Goal: Information Seeking & Learning: Understand process/instructions

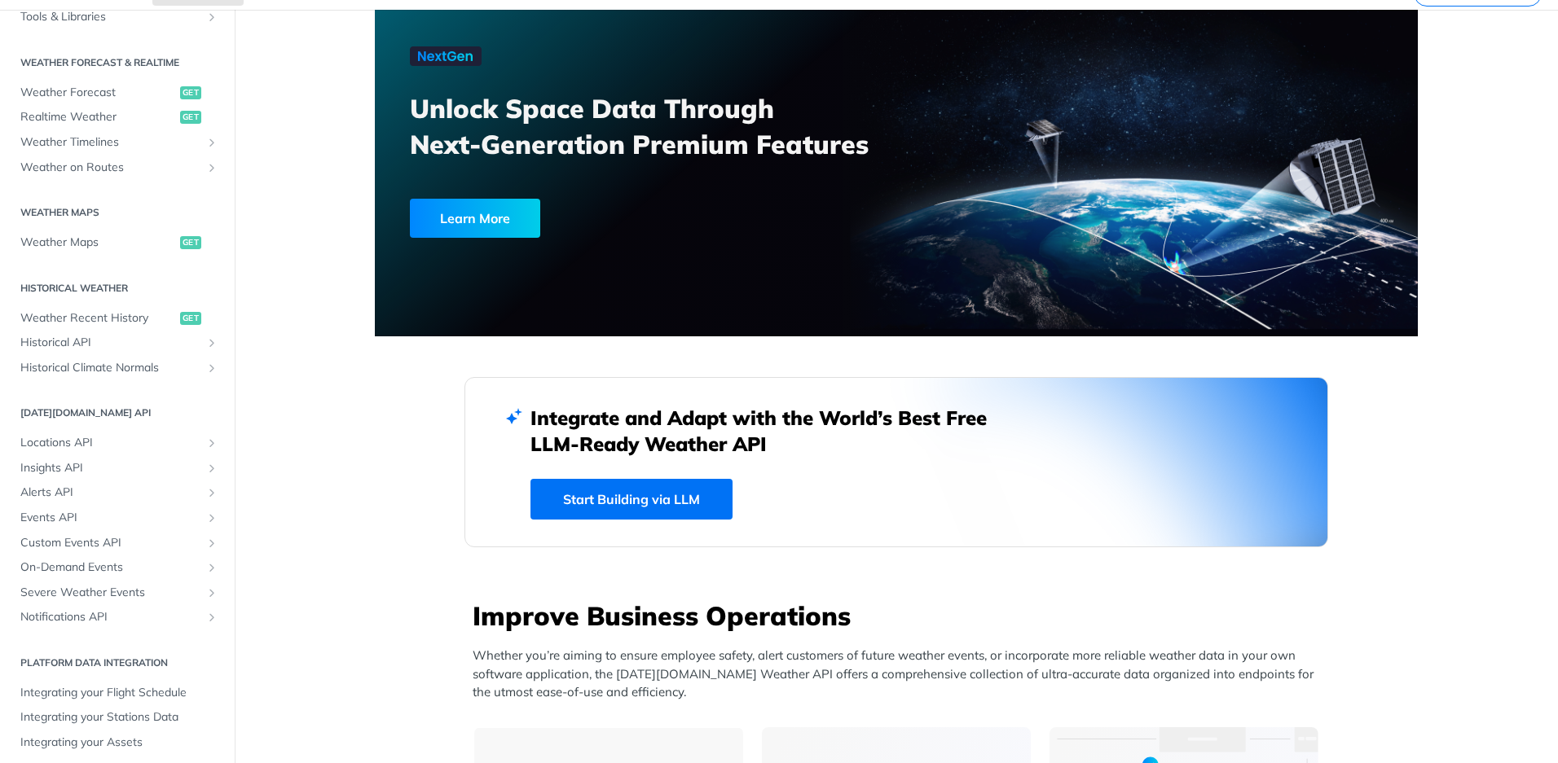
scroll to position [276, 0]
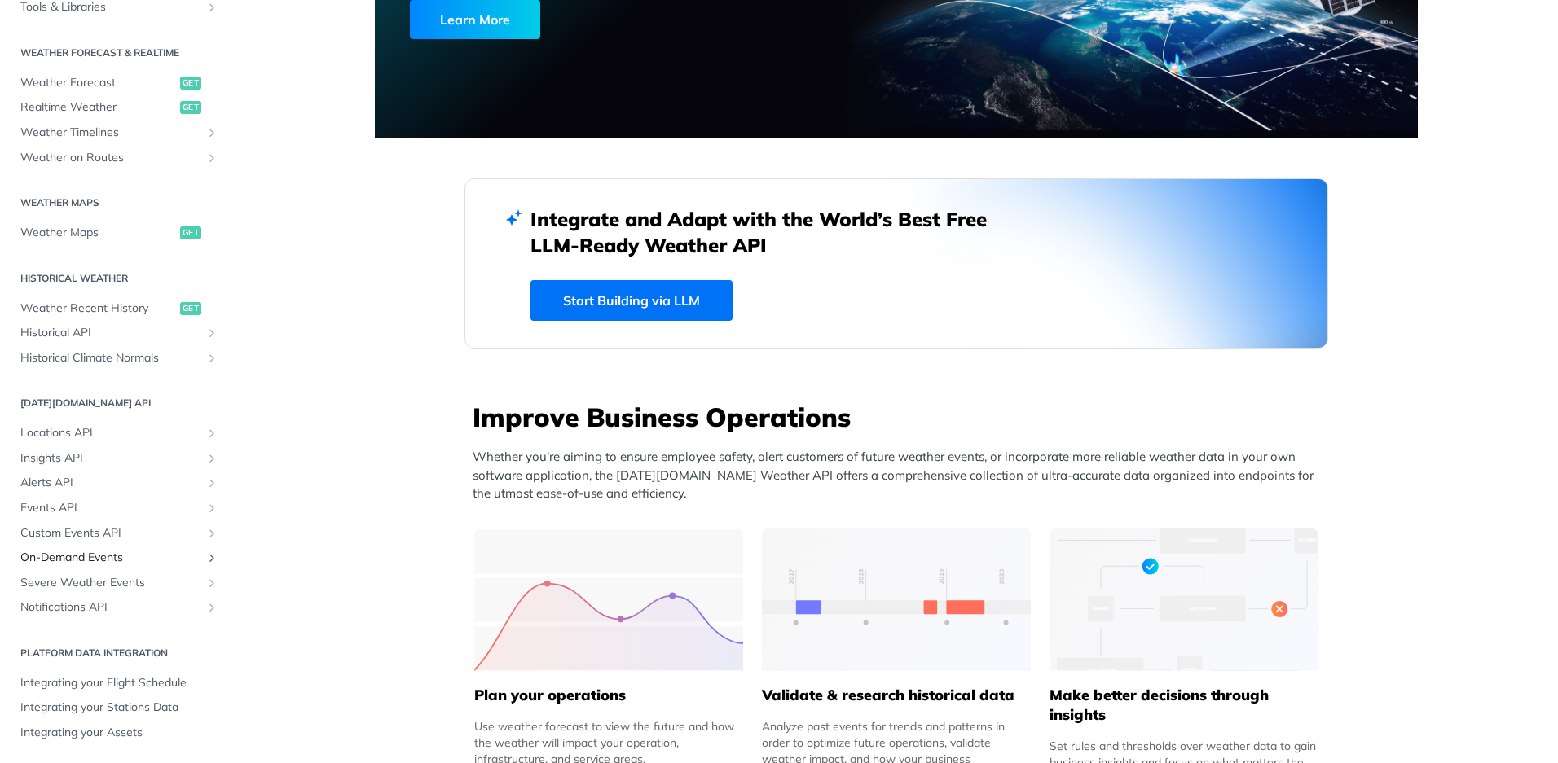
click at [99, 560] on span "On-Demand Events" at bounding box center [110, 558] width 181 height 16
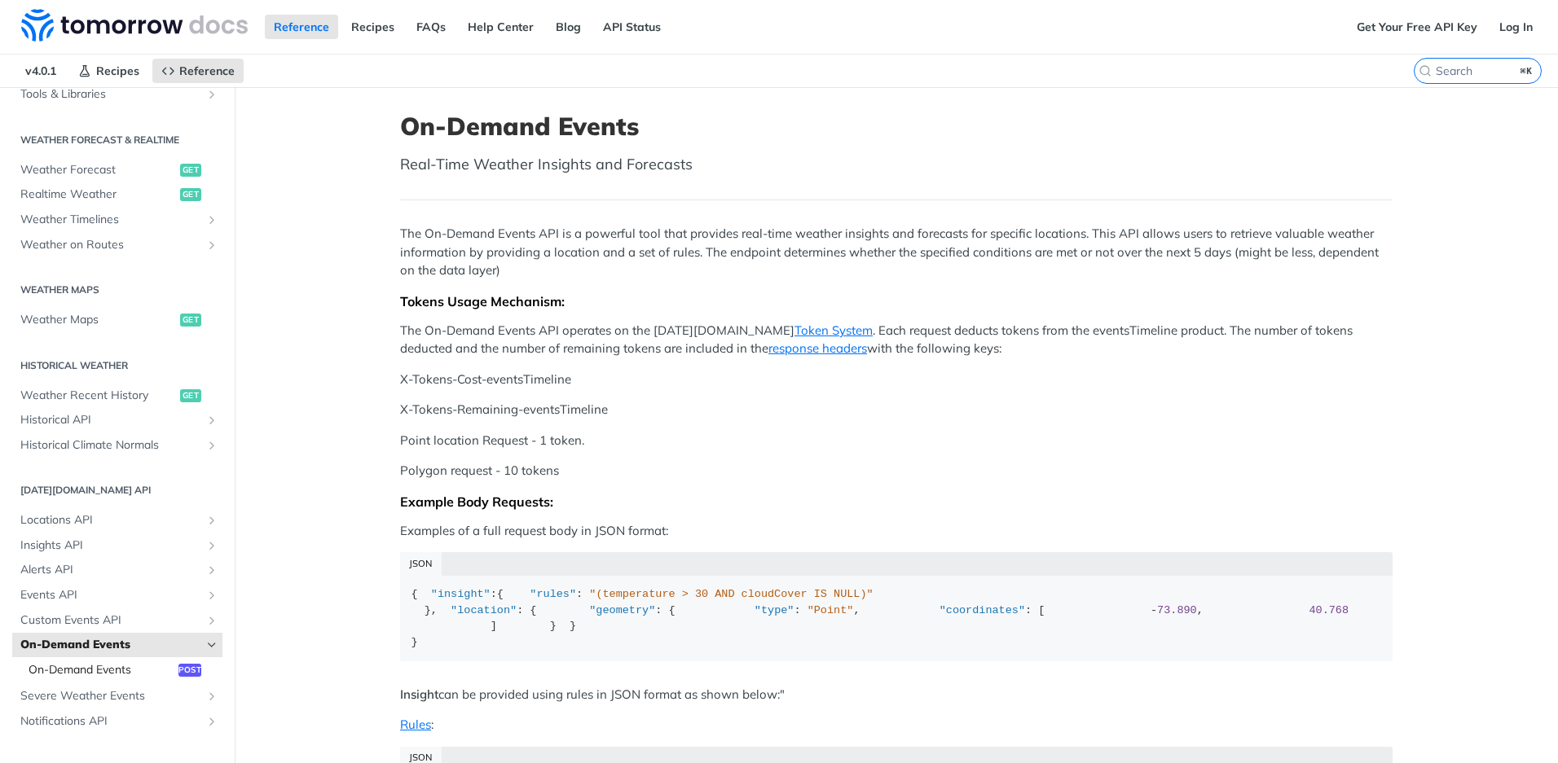
click at [115, 670] on span "On-Demand Events" at bounding box center [102, 670] width 146 height 16
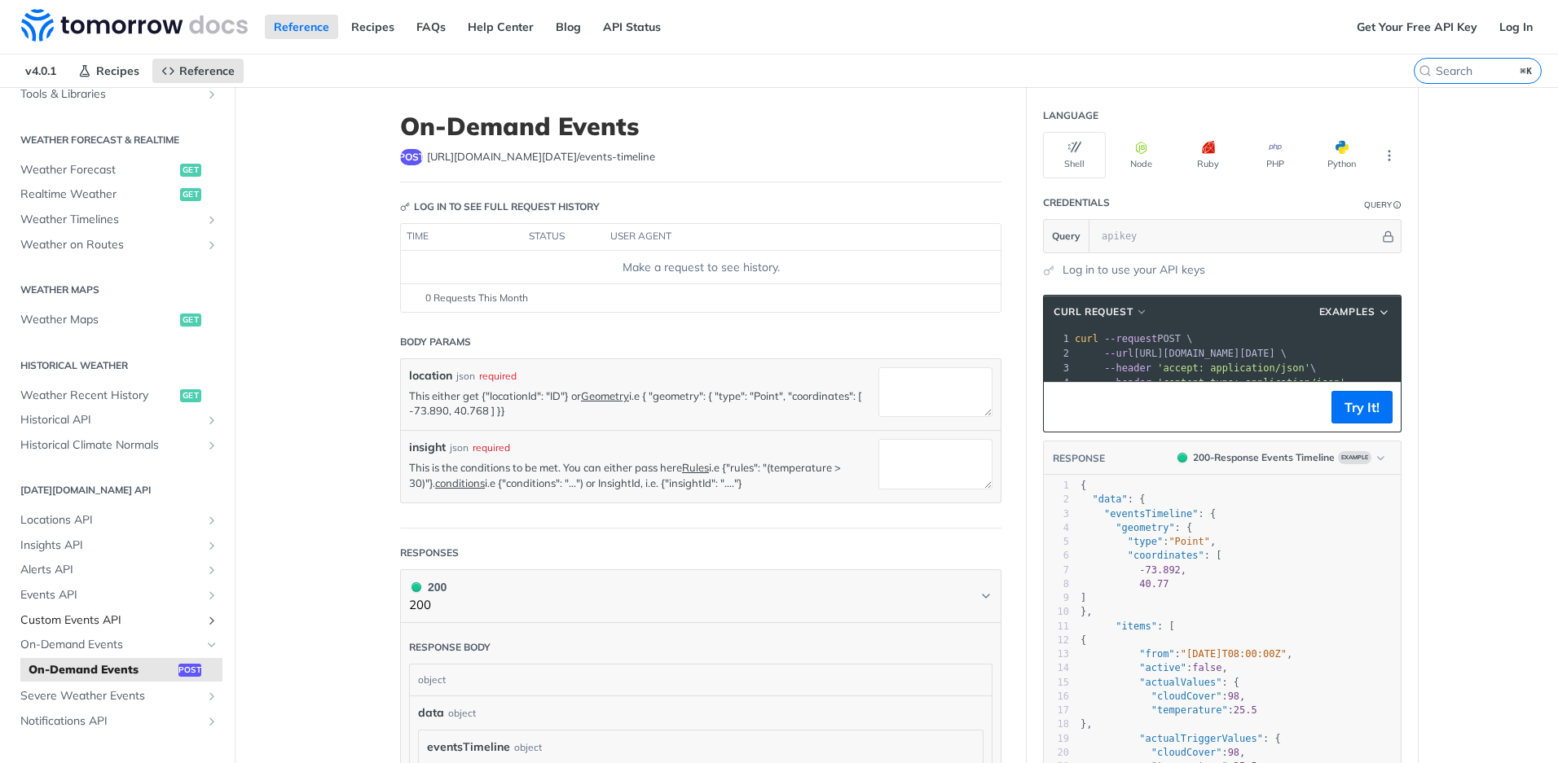
click at [103, 614] on span "Custom Events API" at bounding box center [110, 621] width 181 height 16
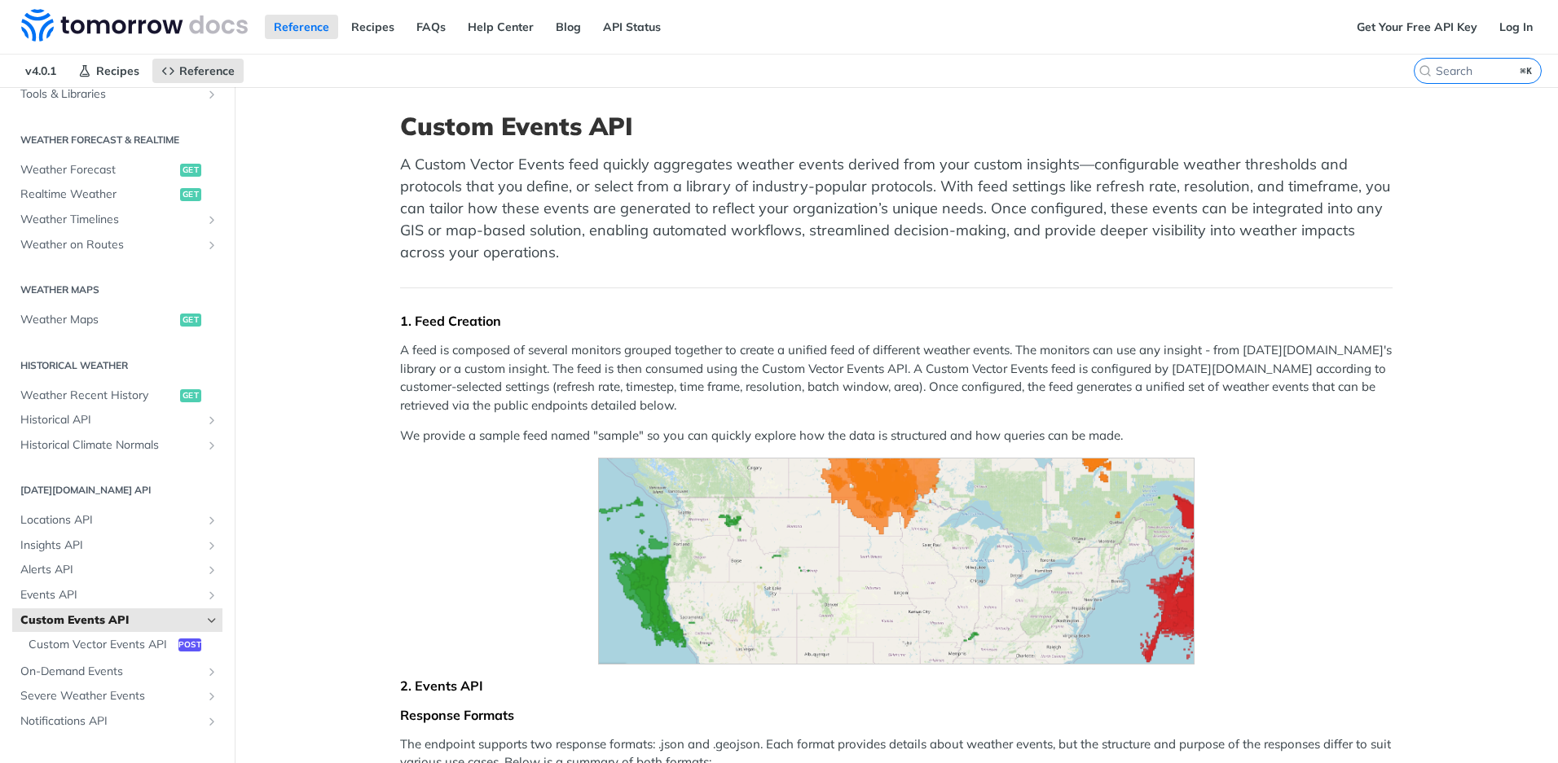
scroll to position [197, 0]
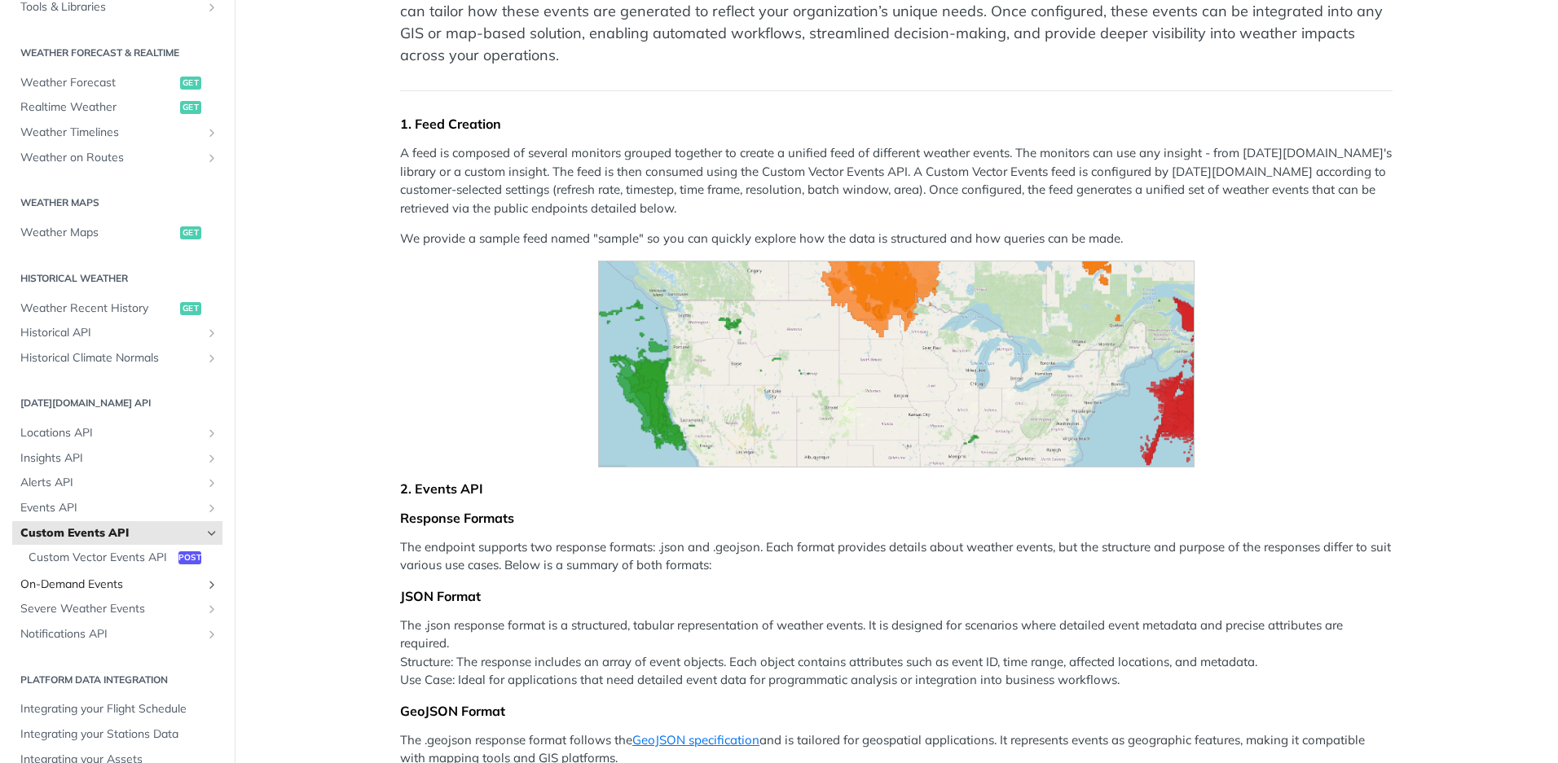
click at [109, 593] on span "On-Demand Events" at bounding box center [110, 585] width 181 height 16
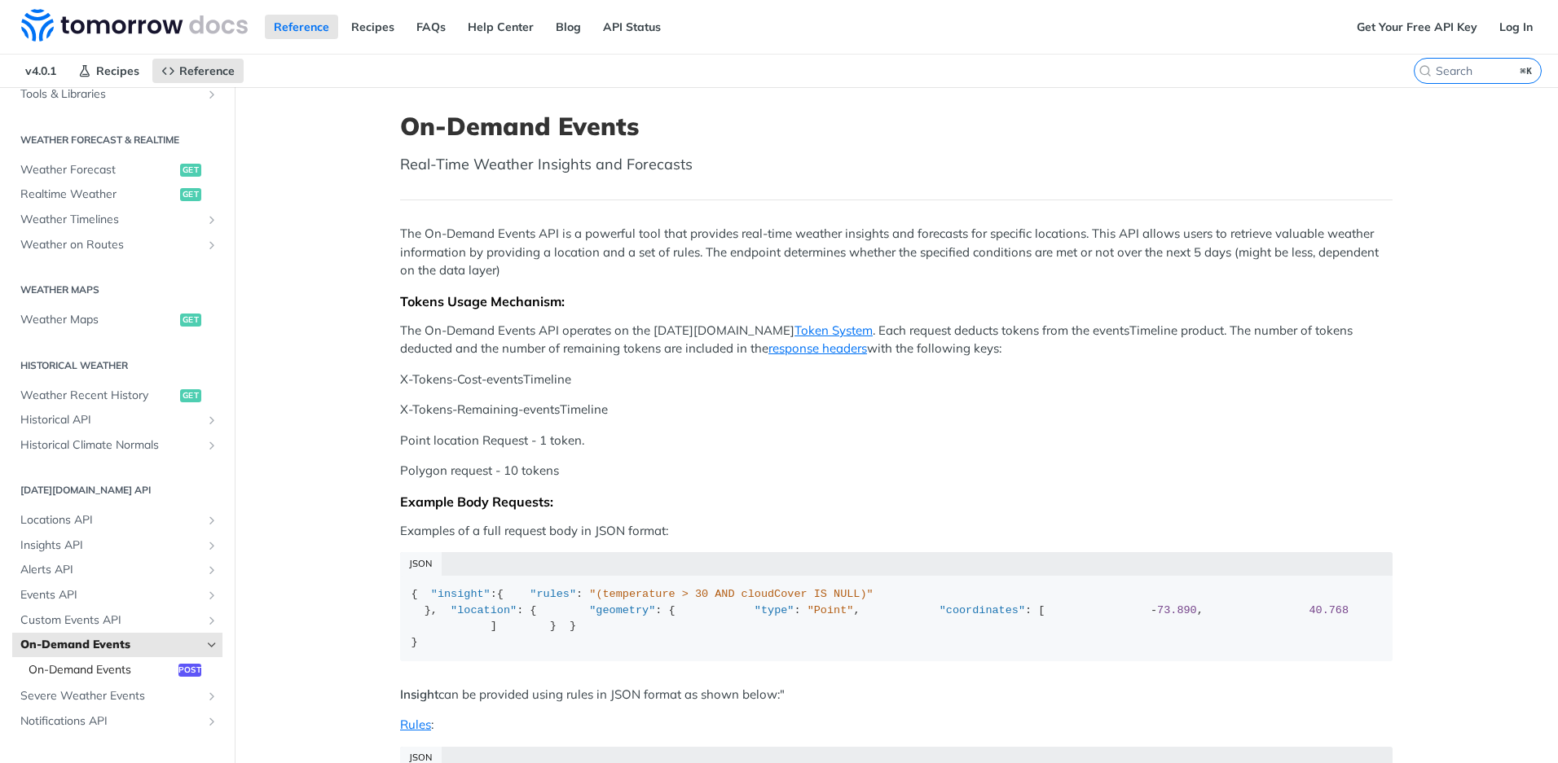
click at [110, 667] on span "On-Demand Events" at bounding box center [102, 670] width 146 height 16
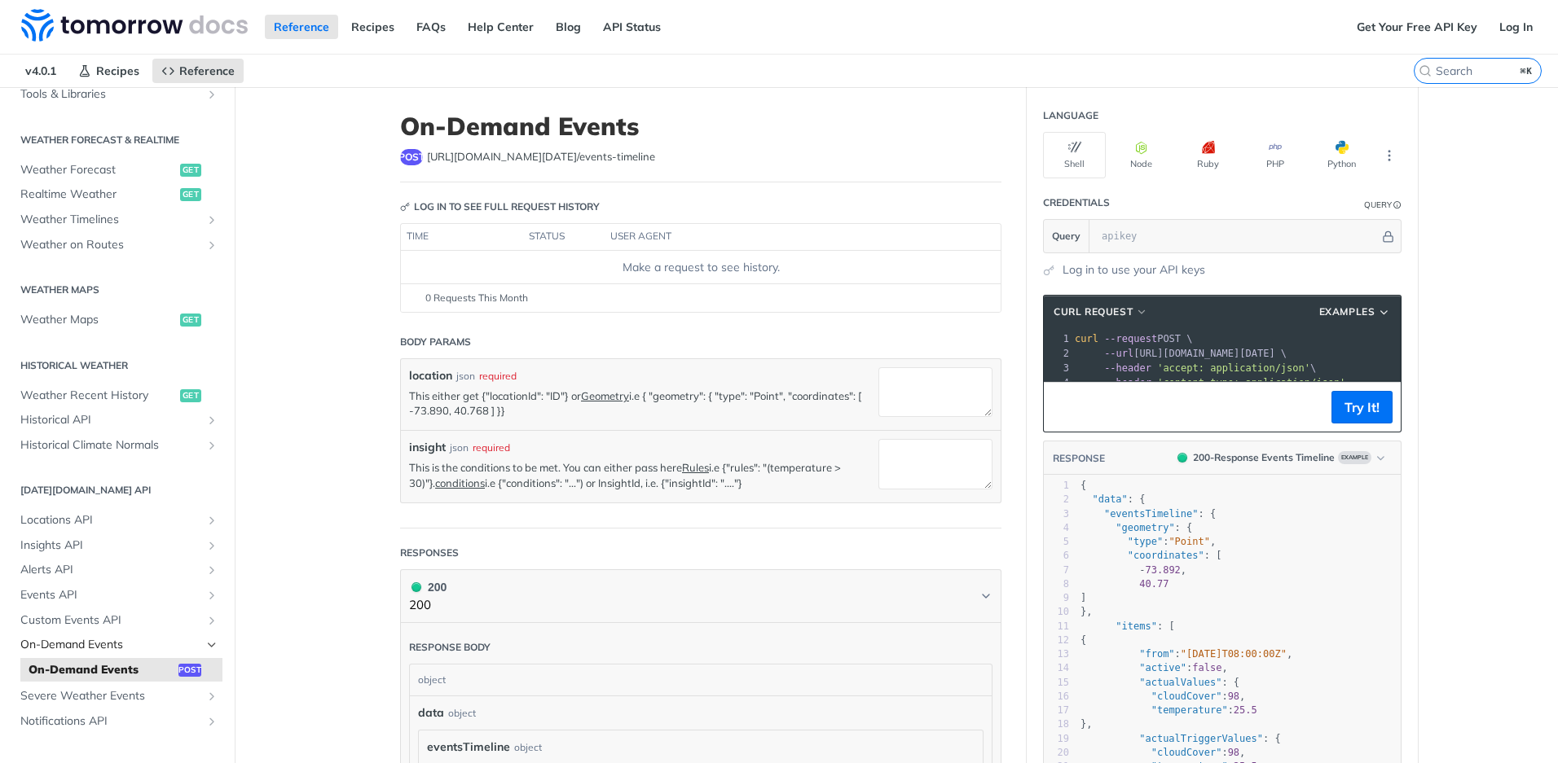
click at [107, 647] on span "On-Demand Events" at bounding box center [110, 645] width 181 height 16
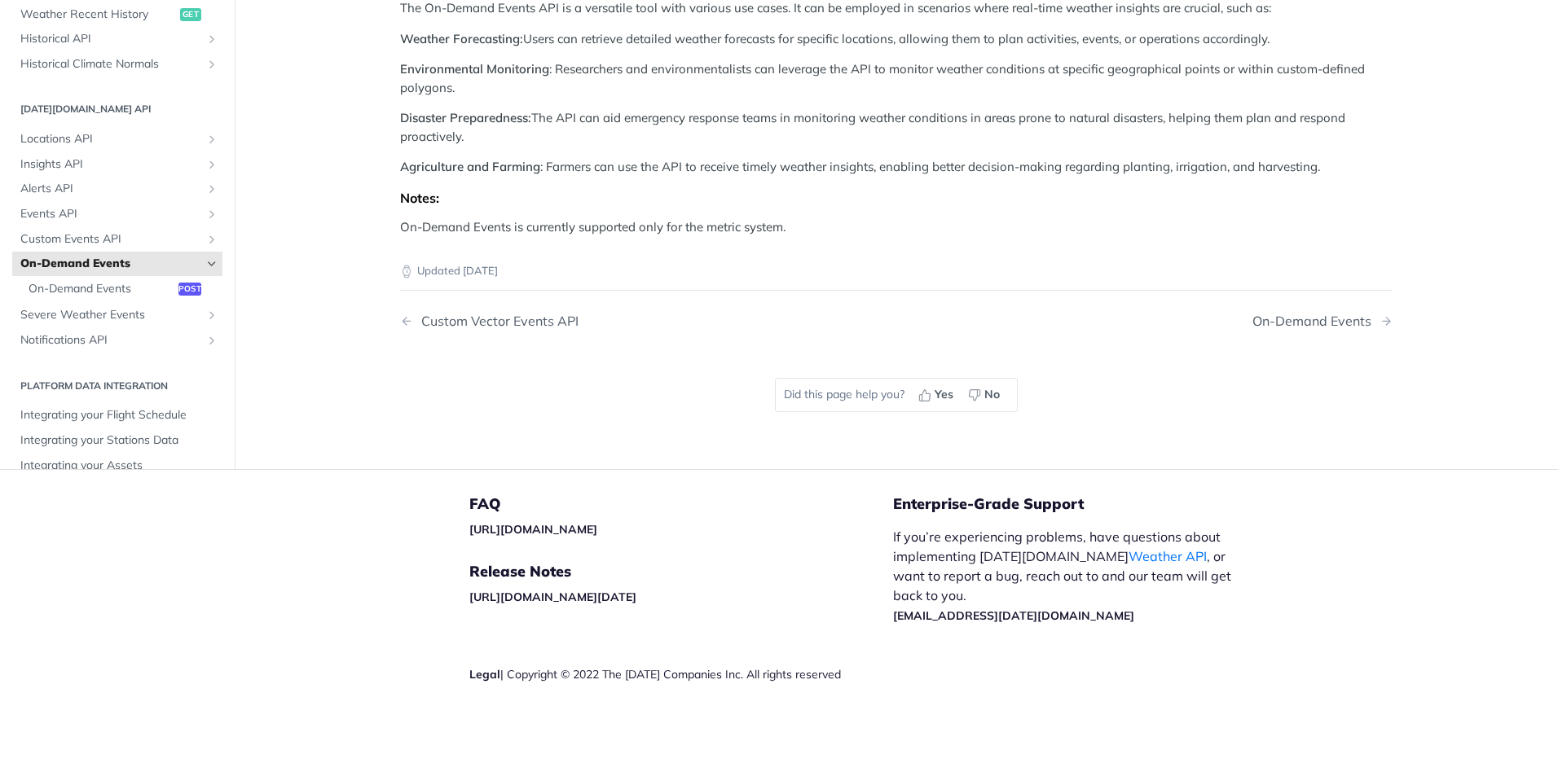
scroll to position [2164, 0]
click at [98, 297] on span "On-Demand Events" at bounding box center [102, 289] width 146 height 16
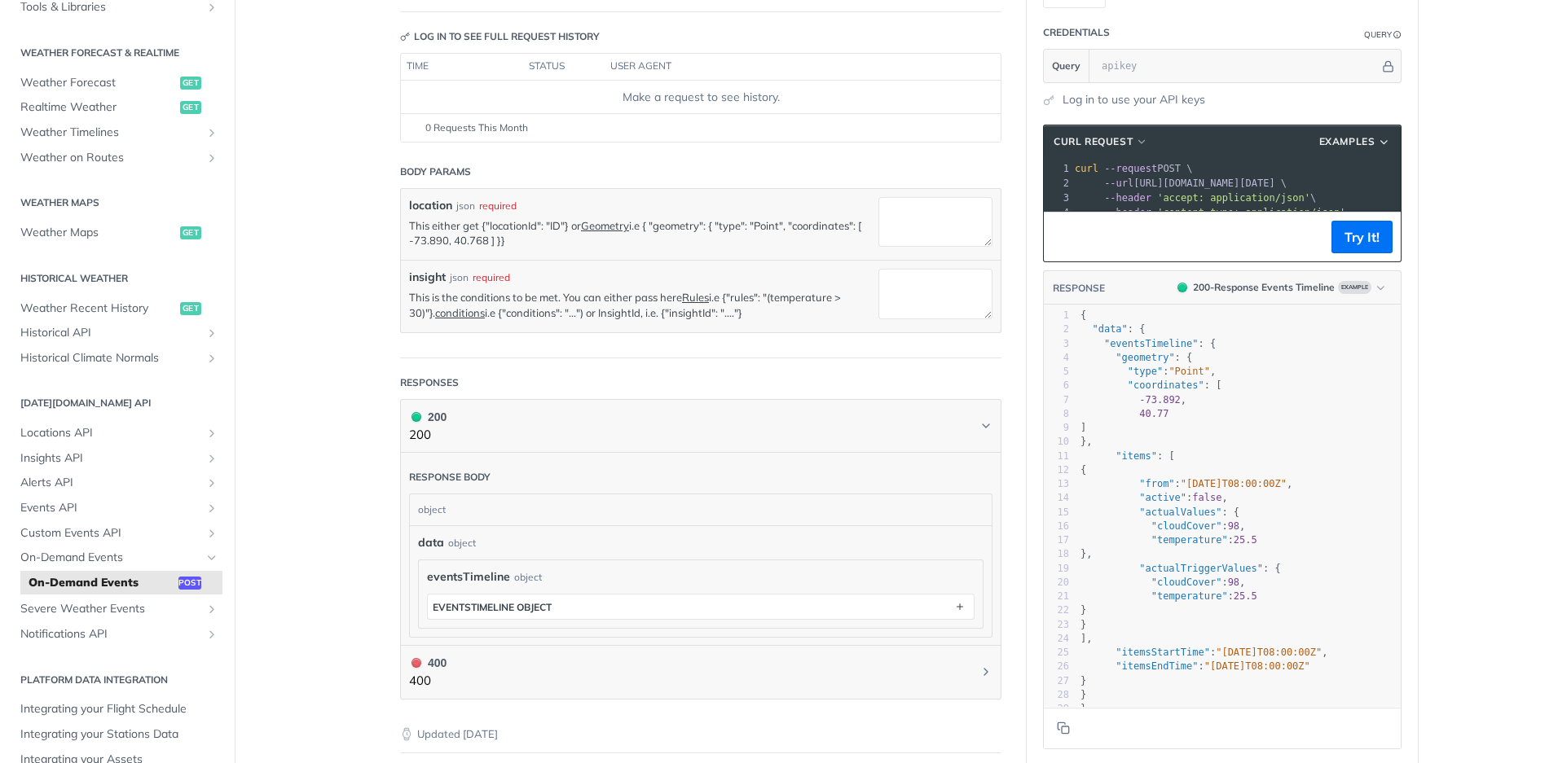
scroll to position [191, 0]
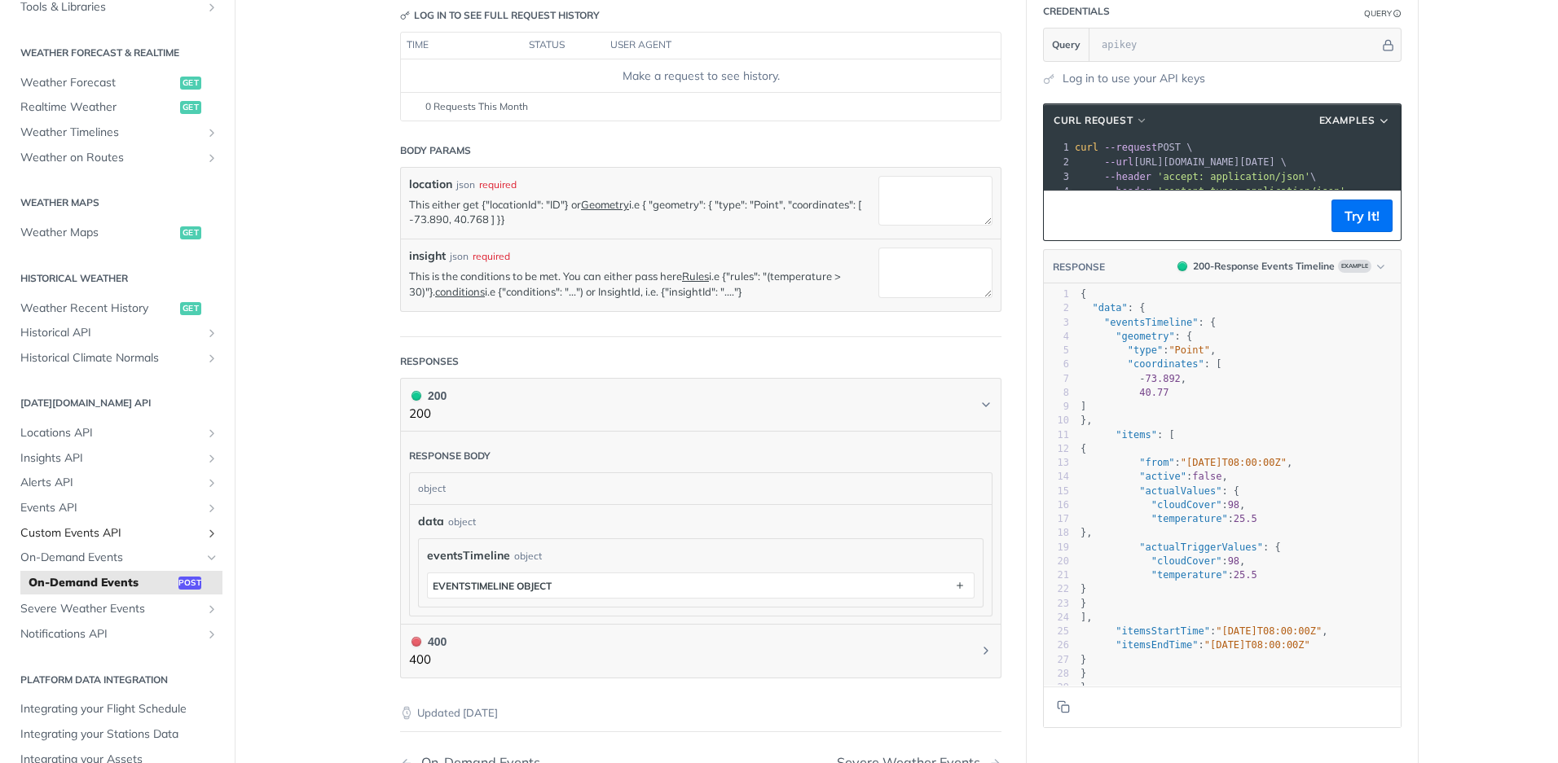
click at [80, 533] on span "Custom Events API" at bounding box center [110, 533] width 181 height 16
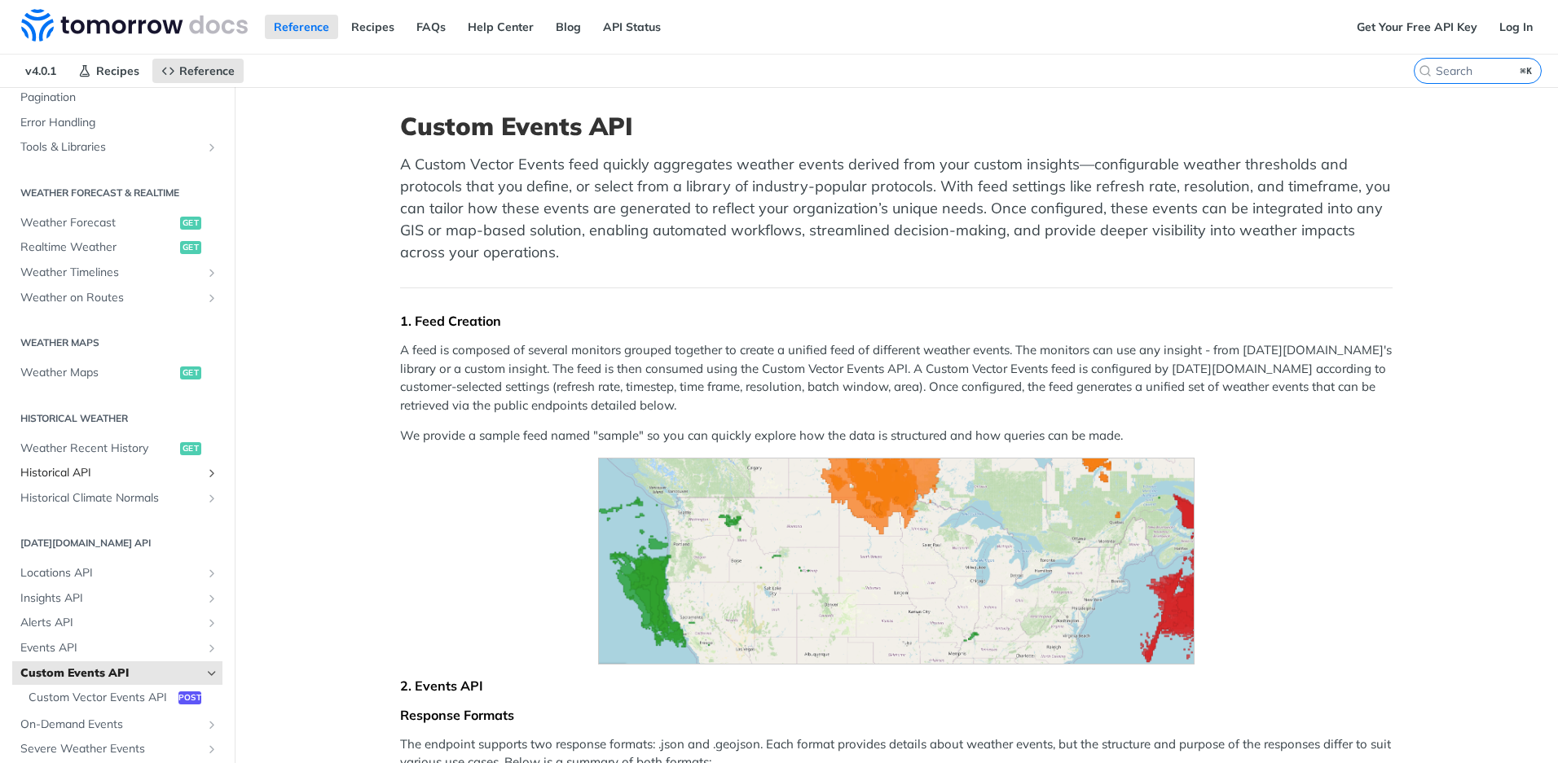
scroll to position [256, 0]
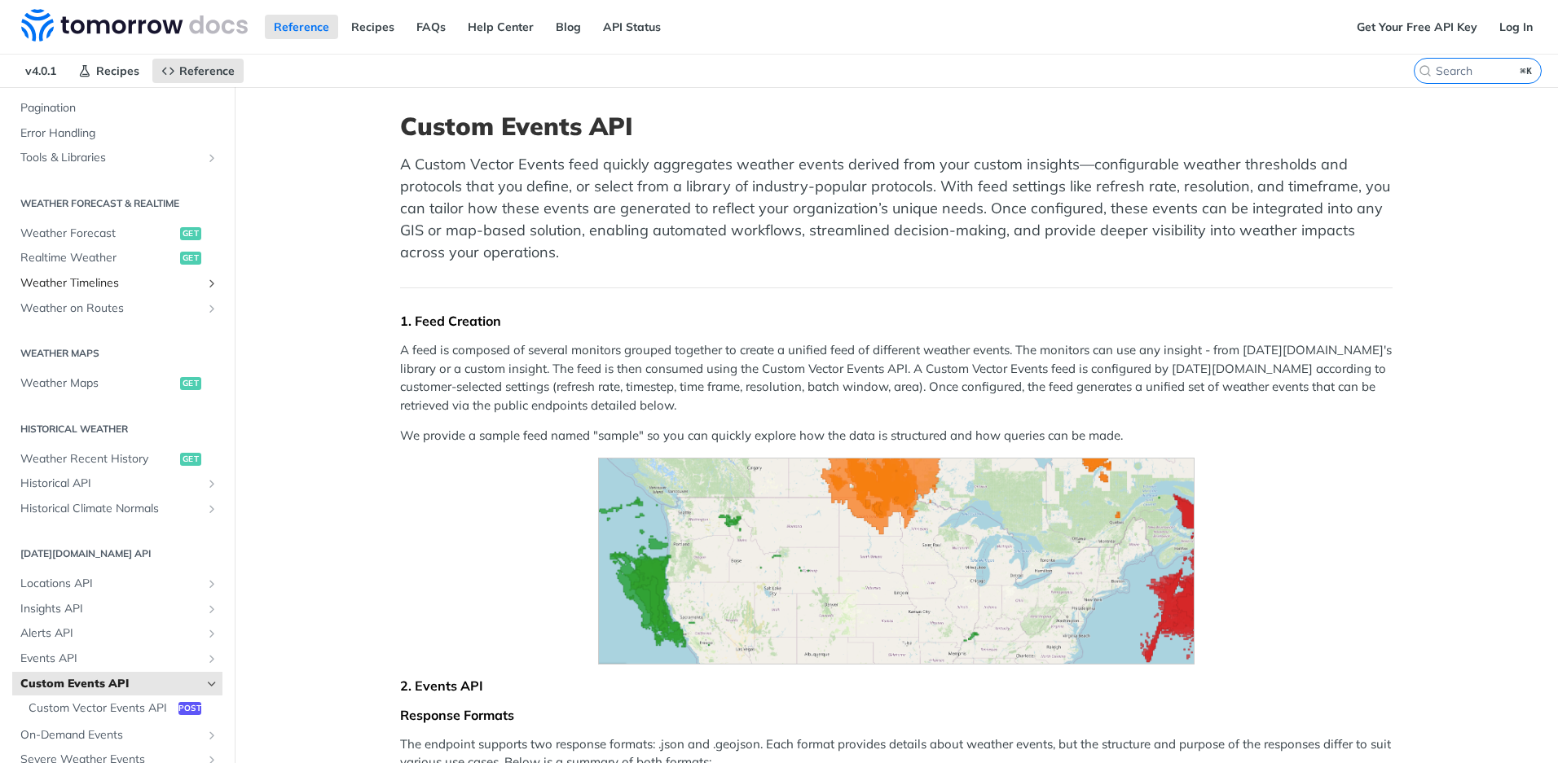
click at [81, 286] on span "Weather Timelines" at bounding box center [110, 283] width 181 height 16
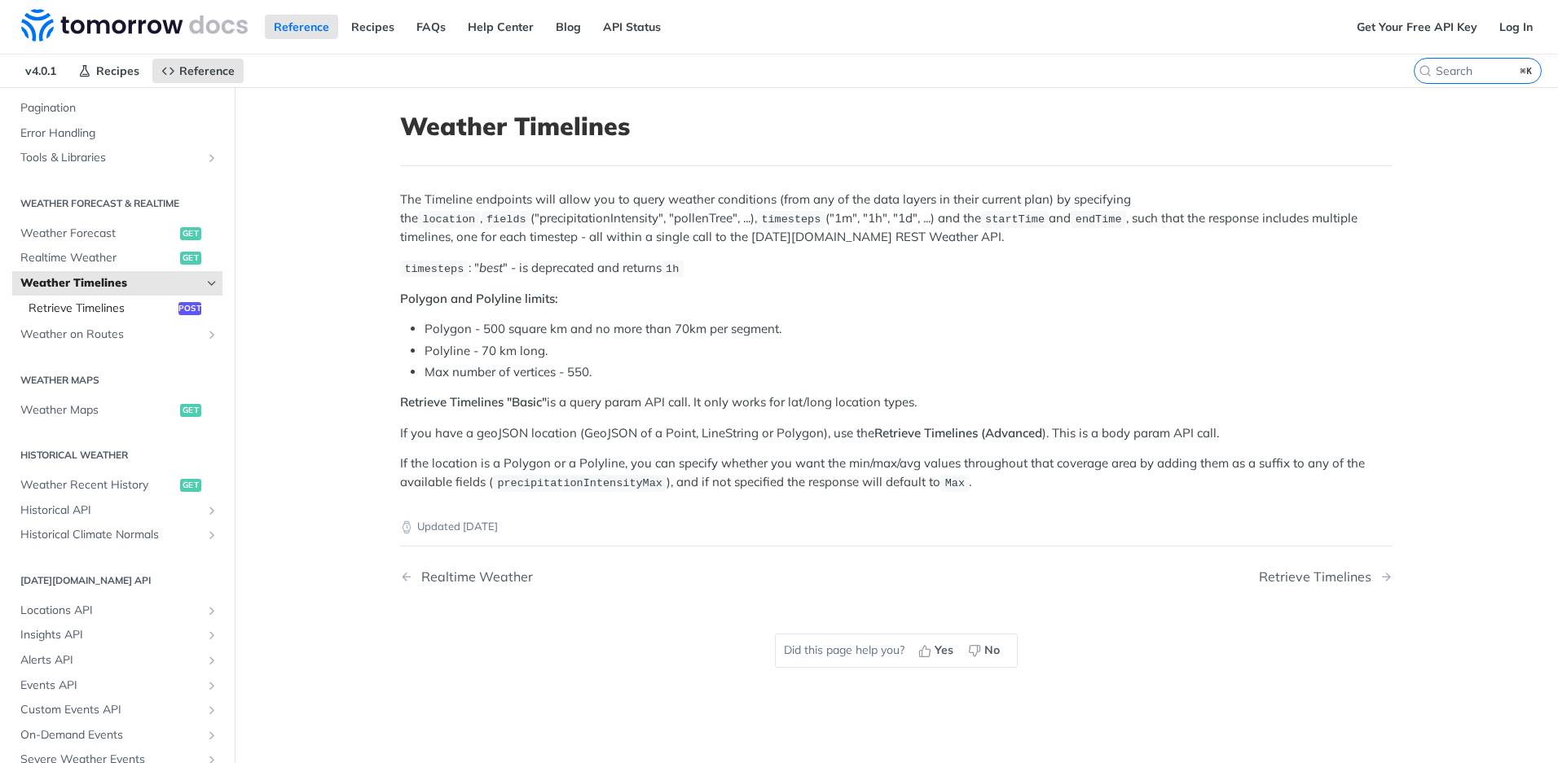
click at [99, 308] on span "Retrieve Timelines" at bounding box center [102, 309] width 146 height 16
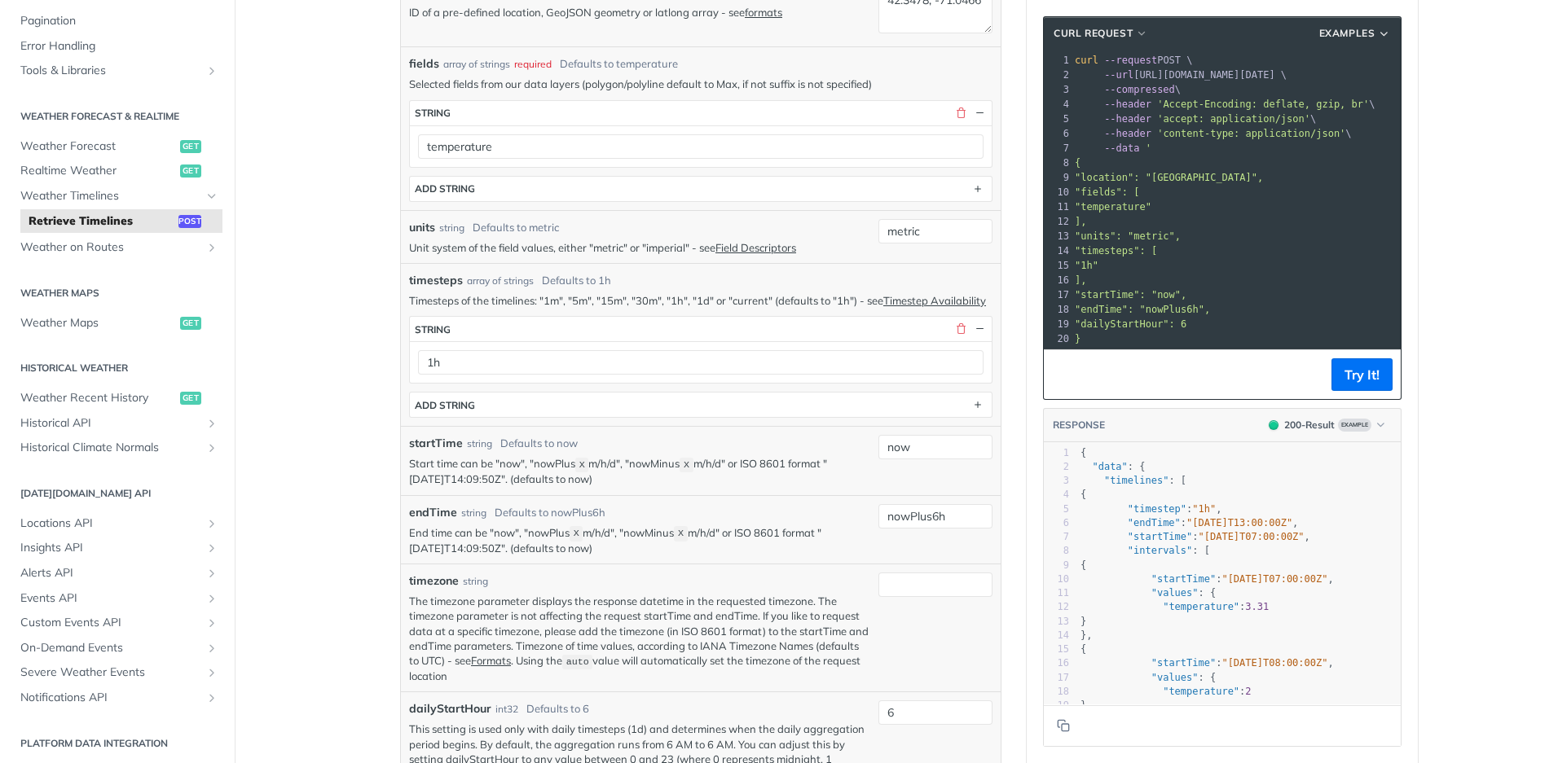
scroll to position [187, 0]
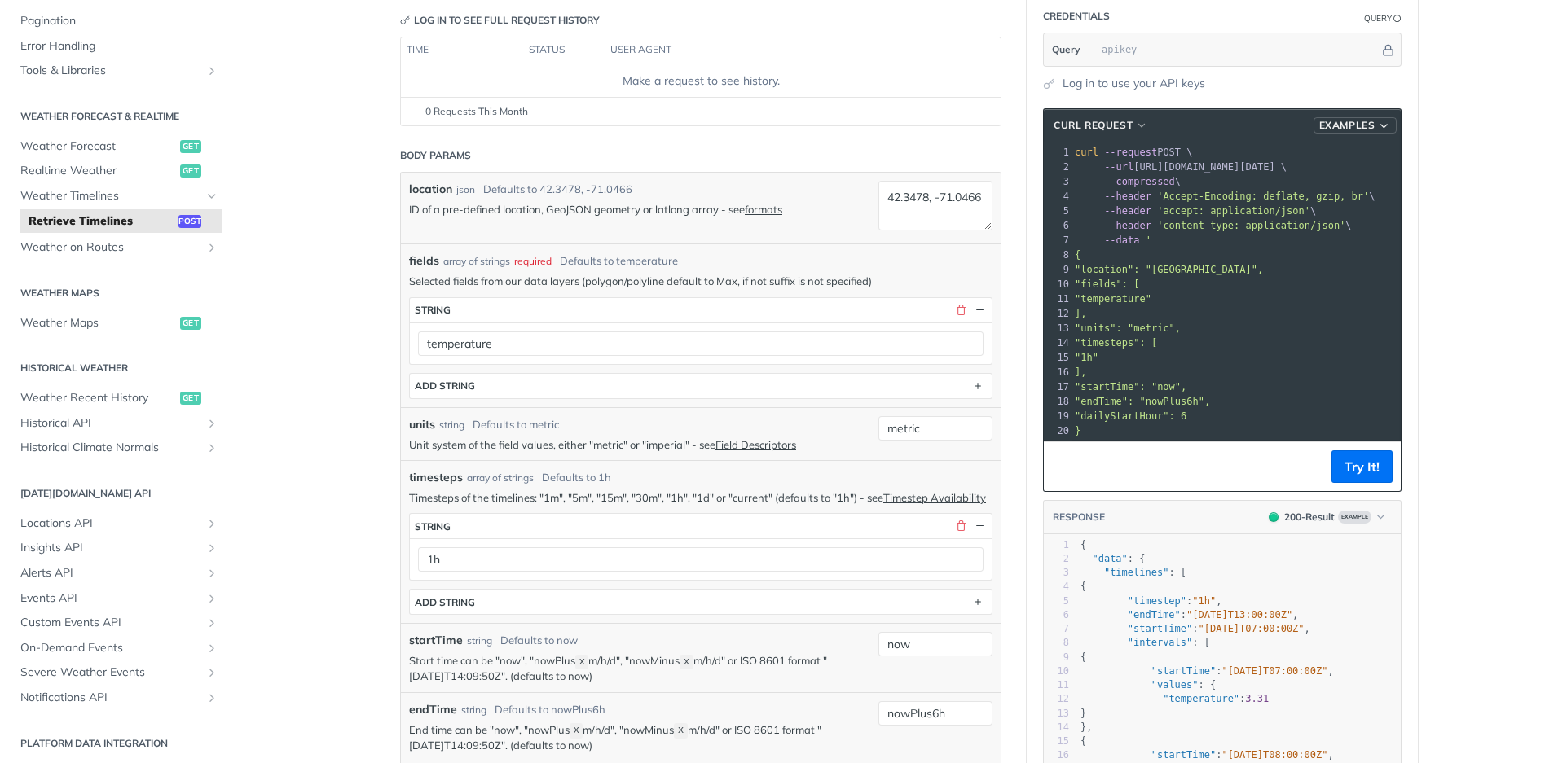
click at [1356, 128] on span "Examples" at bounding box center [1347, 125] width 56 height 15
click at [1064, 122] on span "cURL Request" at bounding box center [1092, 125] width 79 height 15
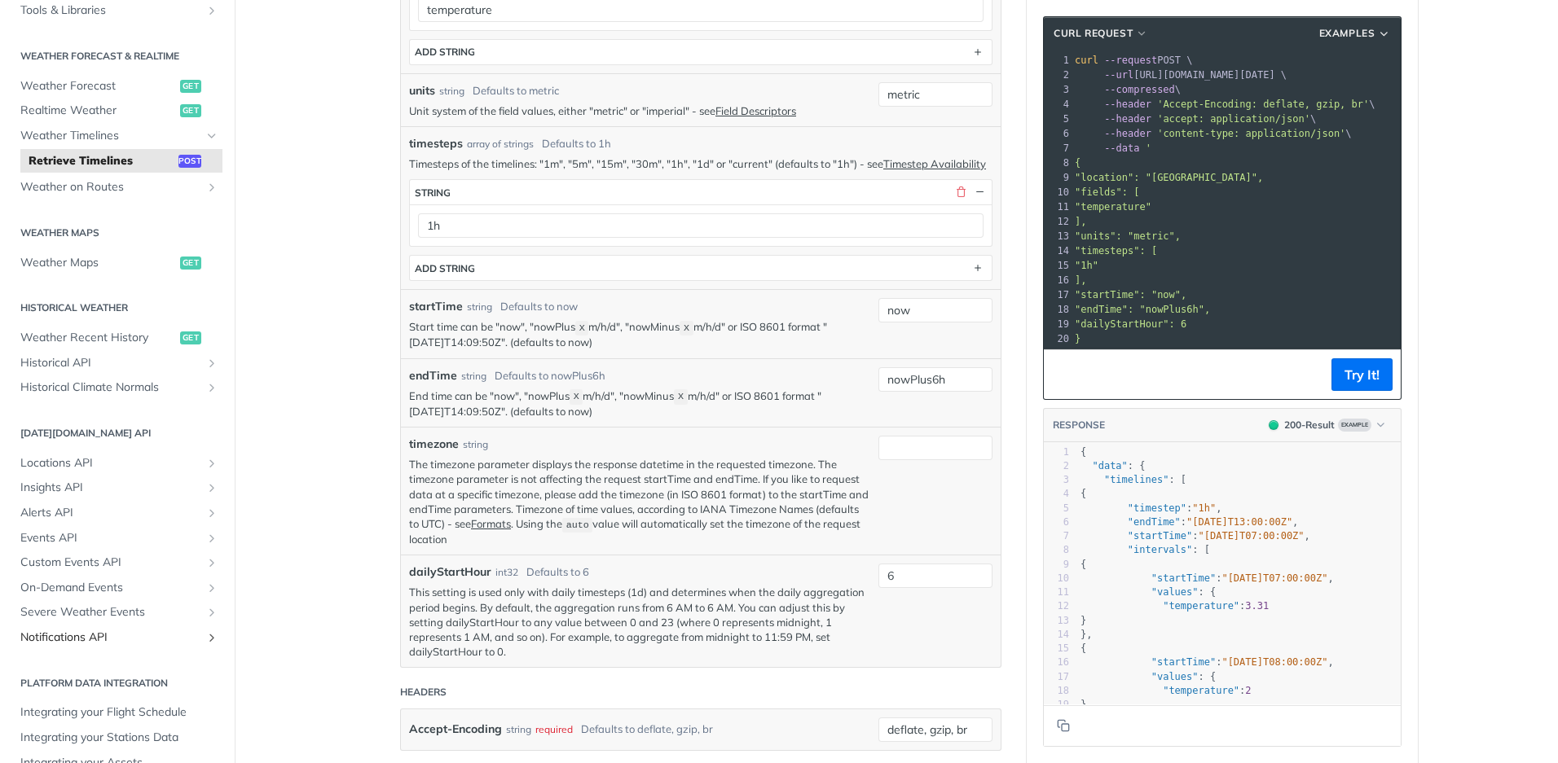
scroll to position [345, 0]
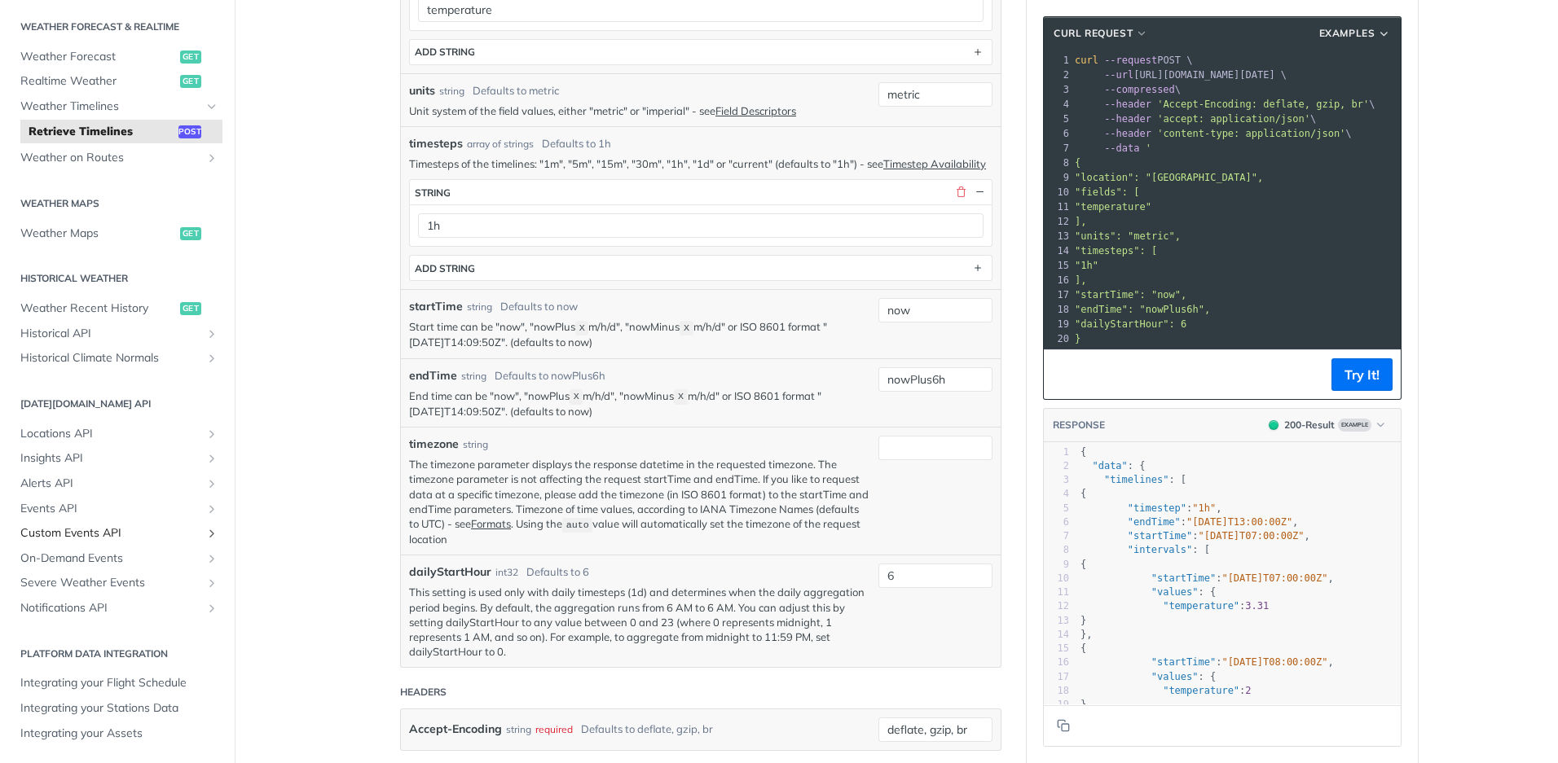
click at [79, 525] on link "Custom Events API" at bounding box center [117, 533] width 210 height 24
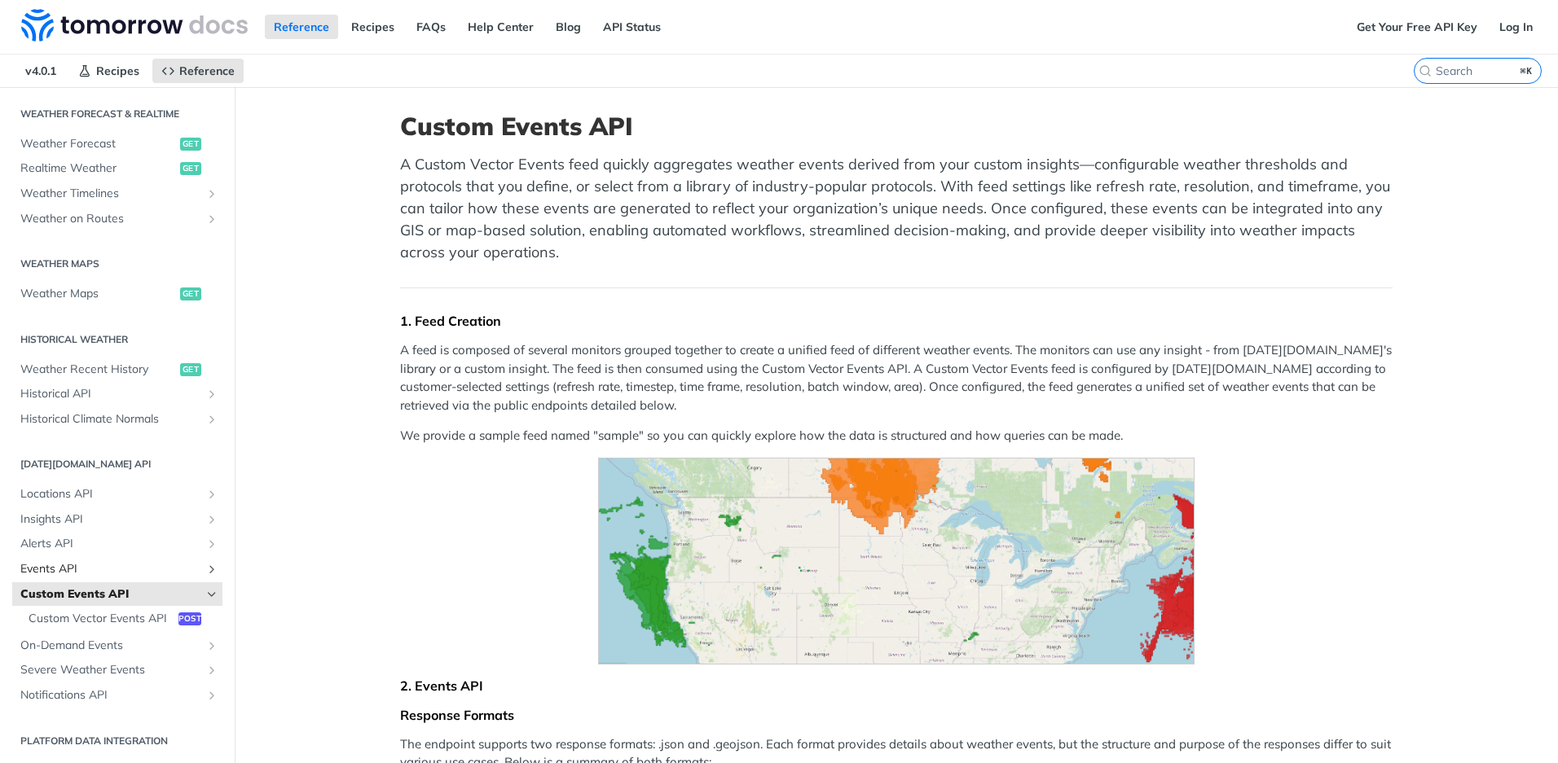
scroll to position [362, 0]
click at [116, 186] on span "Weather Timelines" at bounding box center [110, 194] width 181 height 16
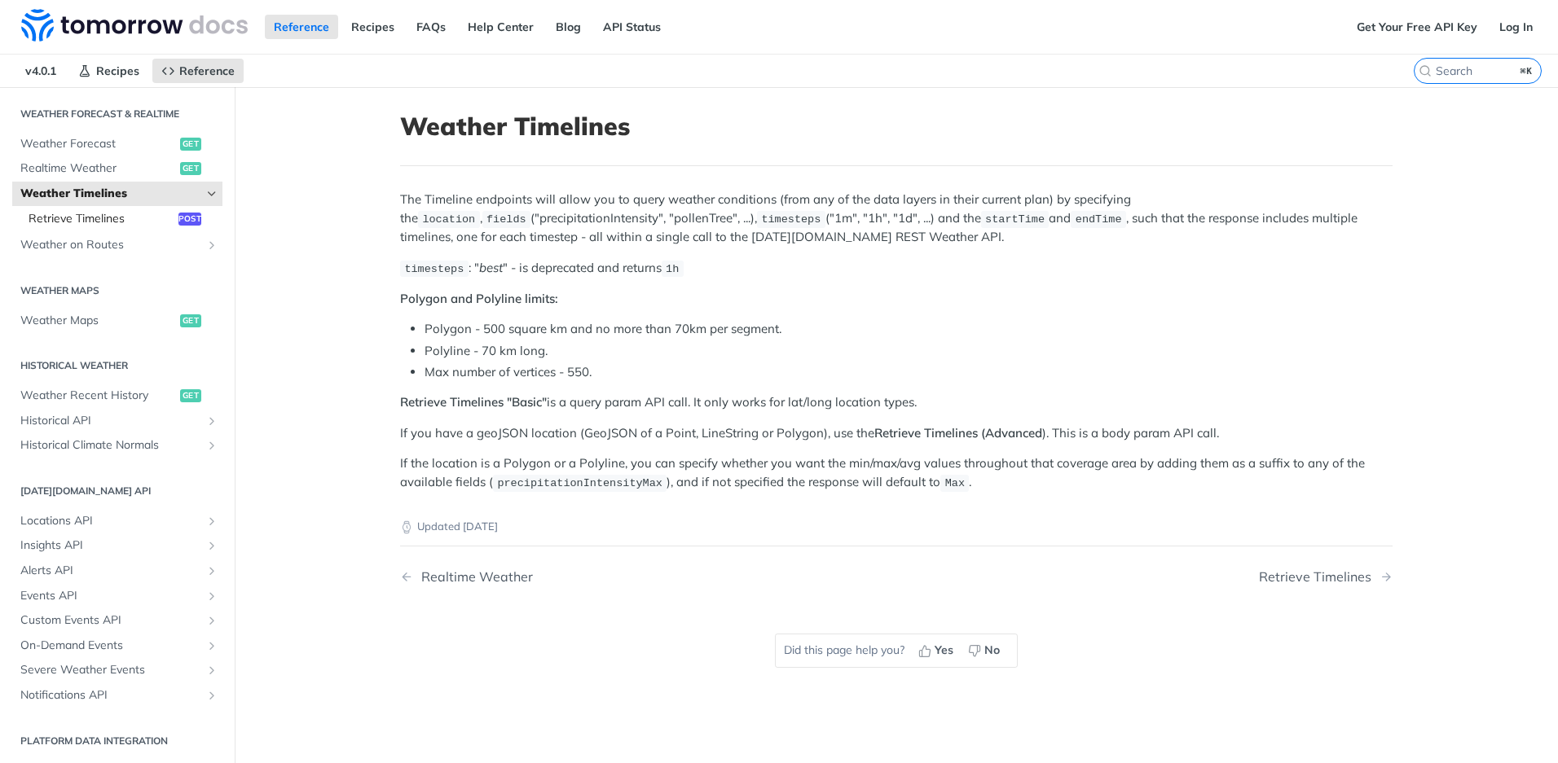
click at [99, 218] on span "Retrieve Timelines" at bounding box center [102, 219] width 146 height 16
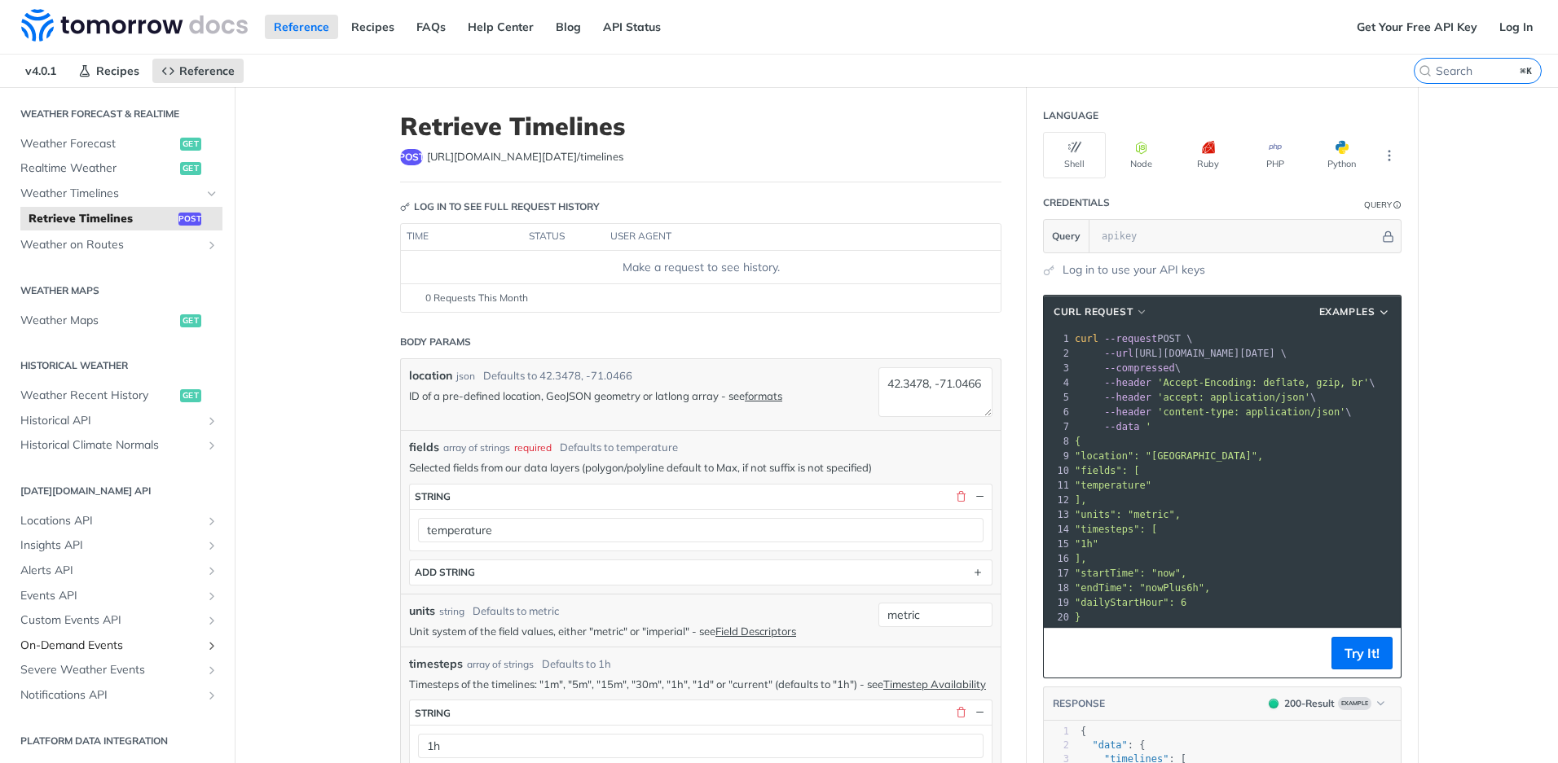
click at [103, 641] on span "On-Demand Events" at bounding box center [110, 646] width 181 height 16
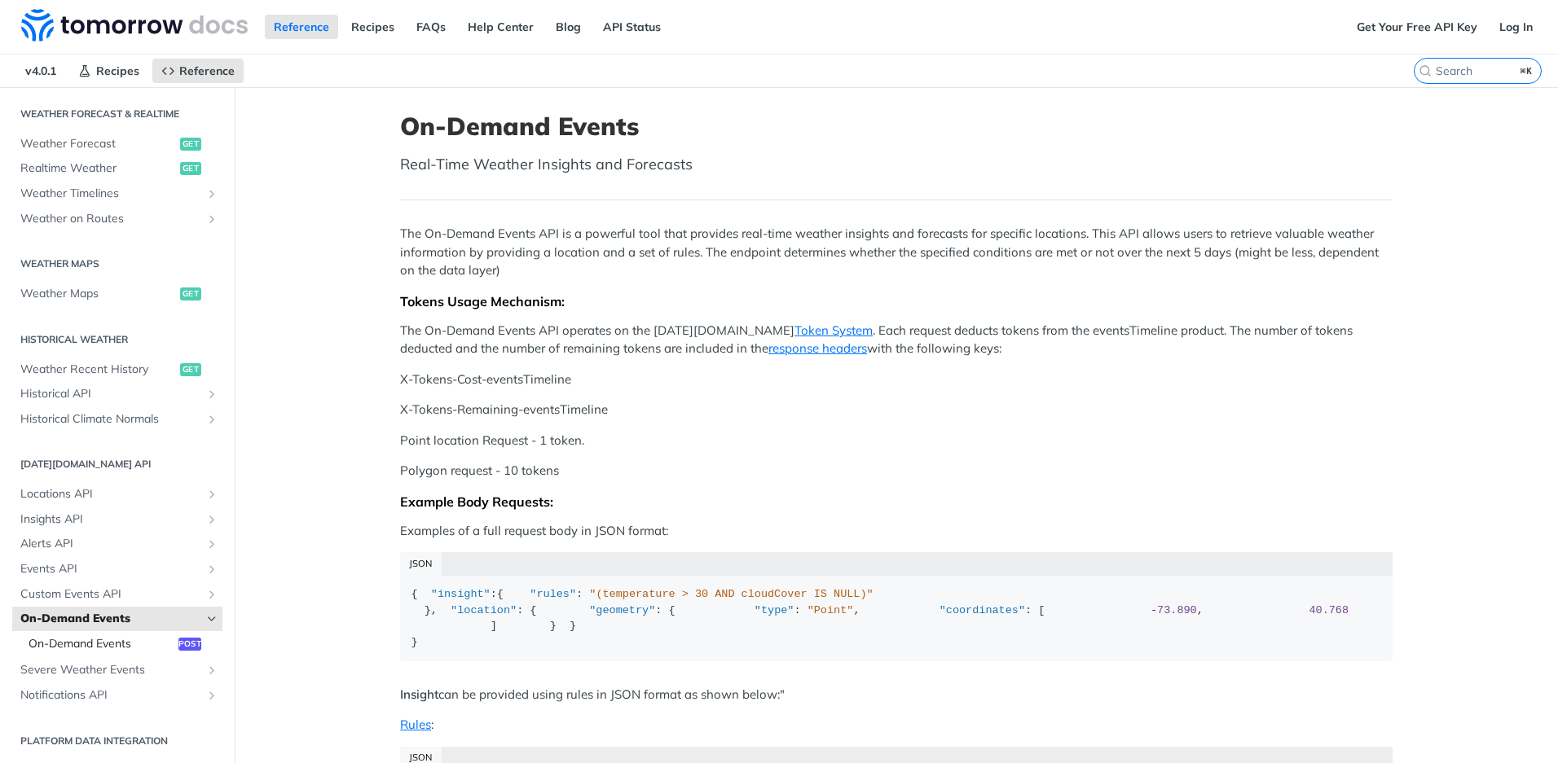
click at [116, 645] on span "On-Demand Events" at bounding box center [102, 644] width 146 height 16
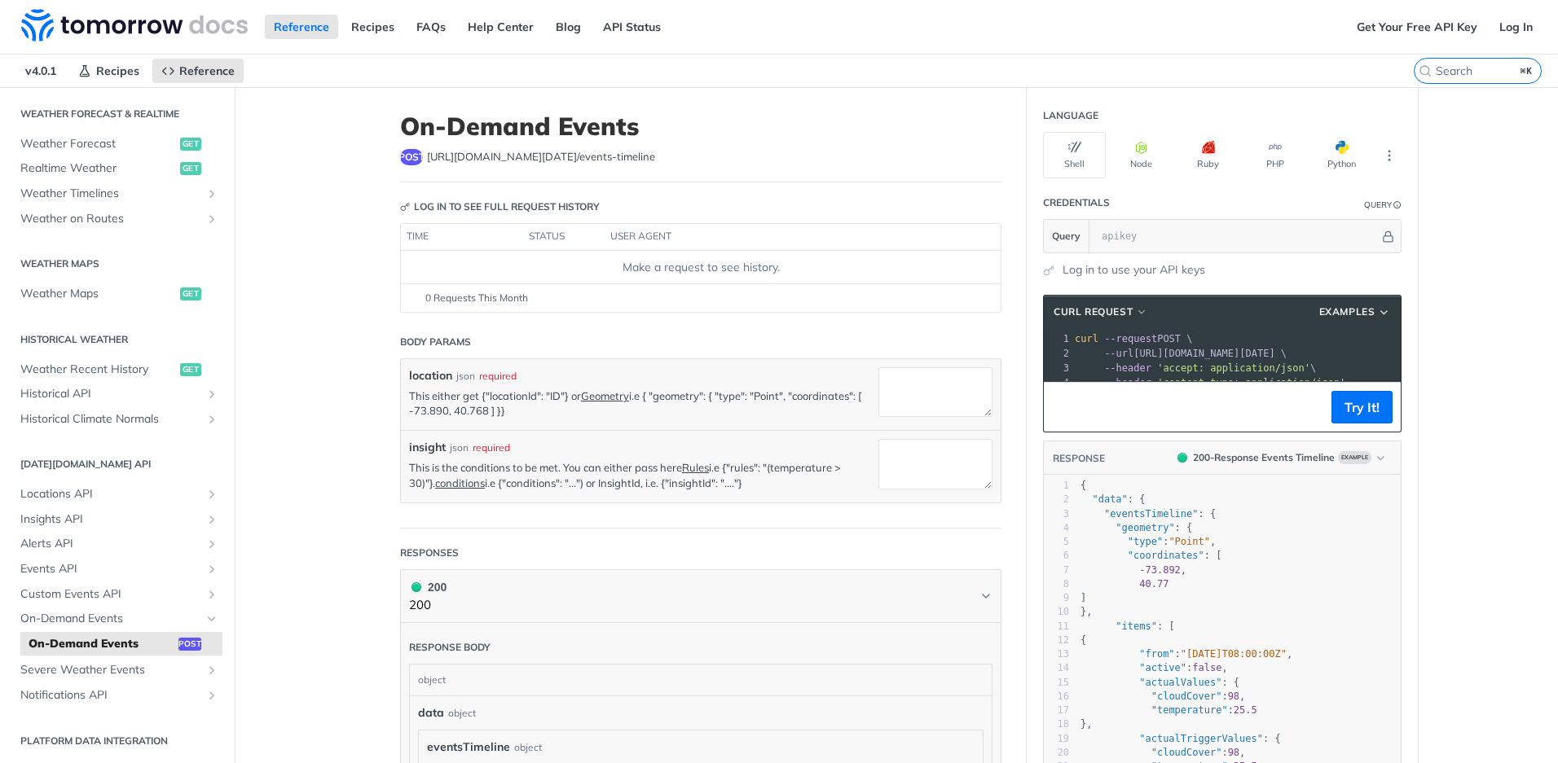
scroll to position [20, 0]
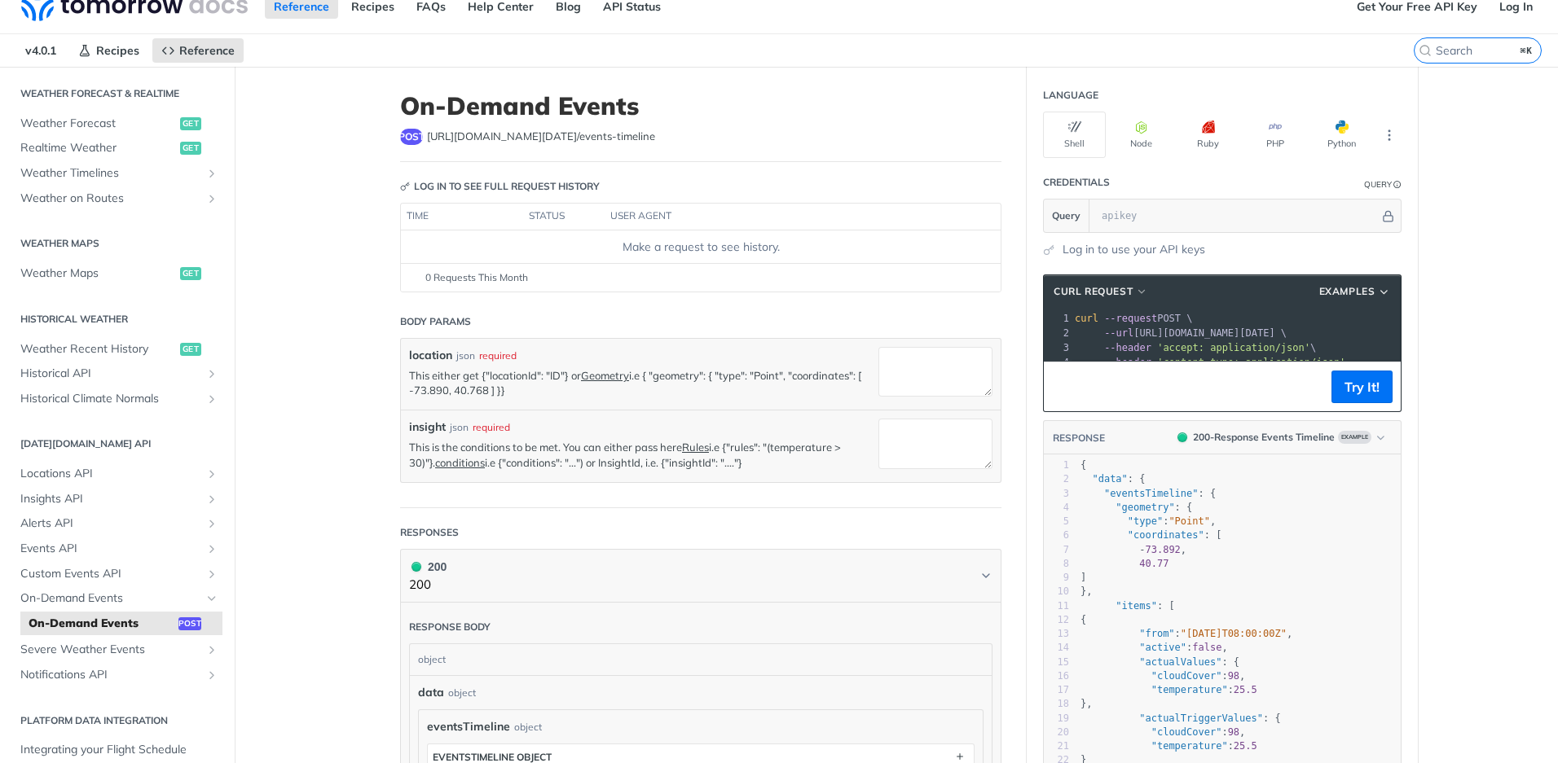
click at [1162, 338] on span "--url [URL][DOMAIN_NAME][DATE] \" at bounding box center [1181, 332] width 212 height 11
click at [1286, 330] on span "--url [URL][DOMAIN_NAME][DATE] \" at bounding box center [1181, 332] width 212 height 11
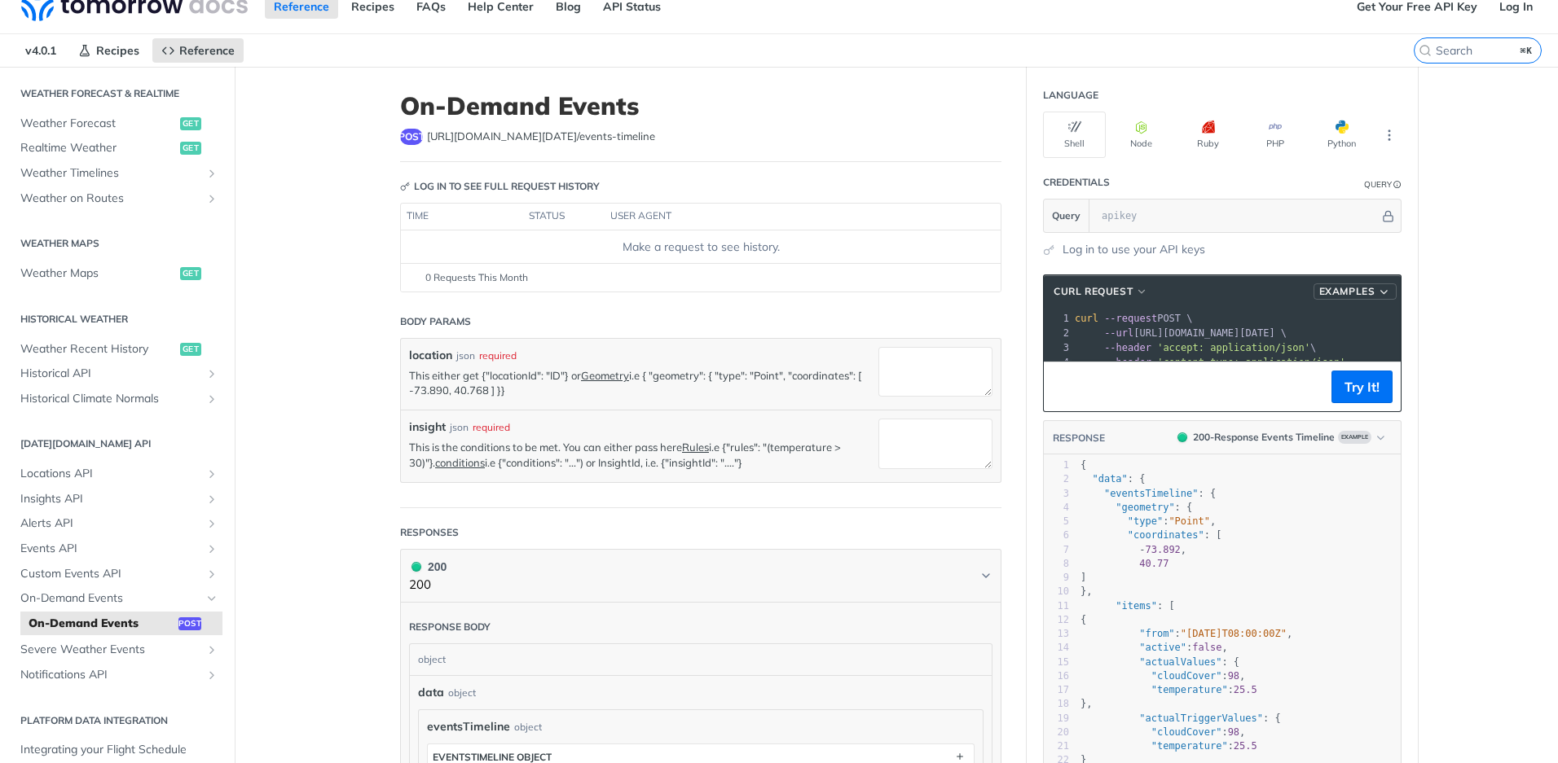
click at [1378, 294] on icon "button" at bounding box center [1384, 292] width 13 height 12
click at [1310, 315] on span "Request Example" at bounding box center [1283, 320] width 91 height 17
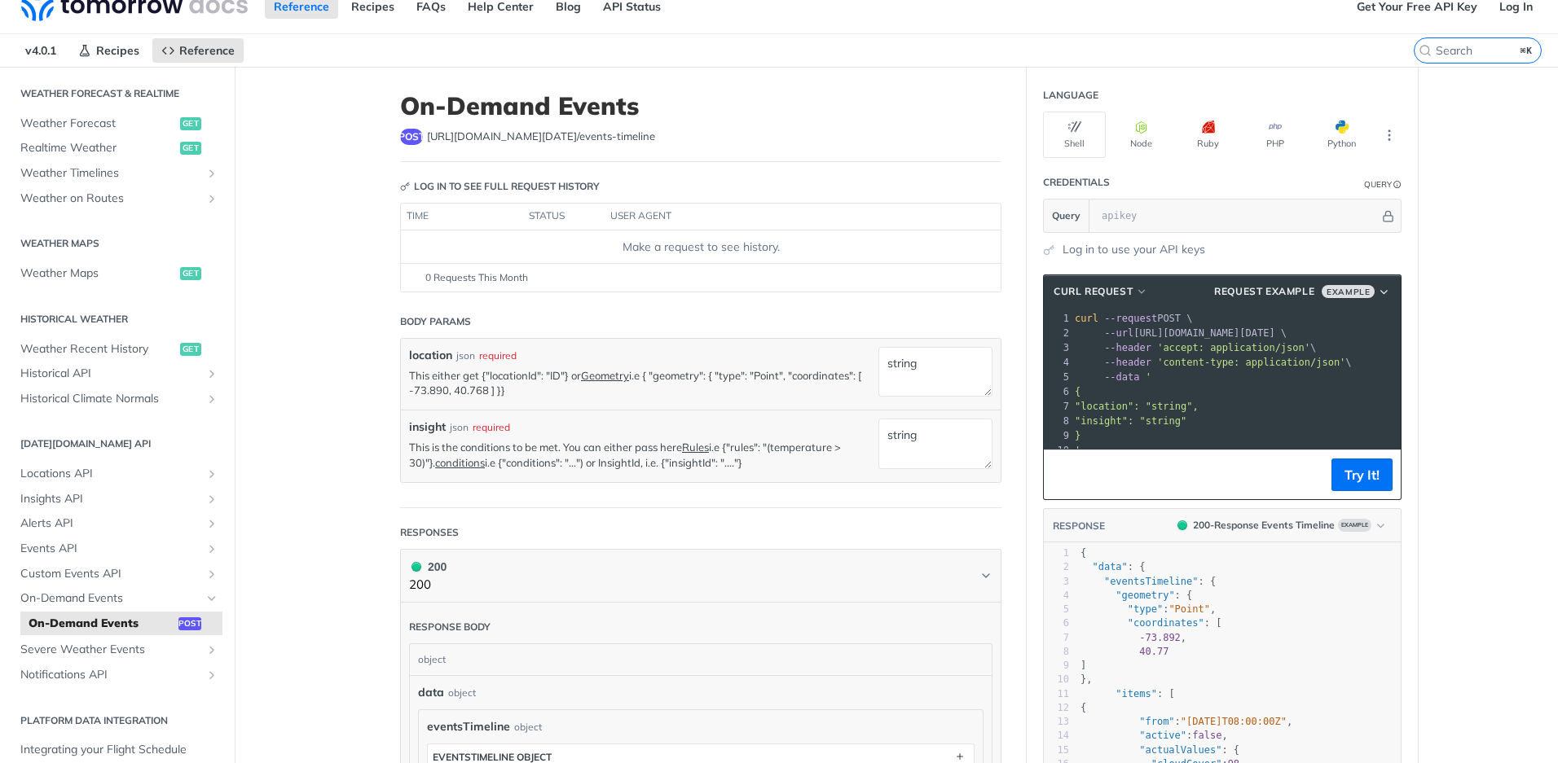
type textarea "string"
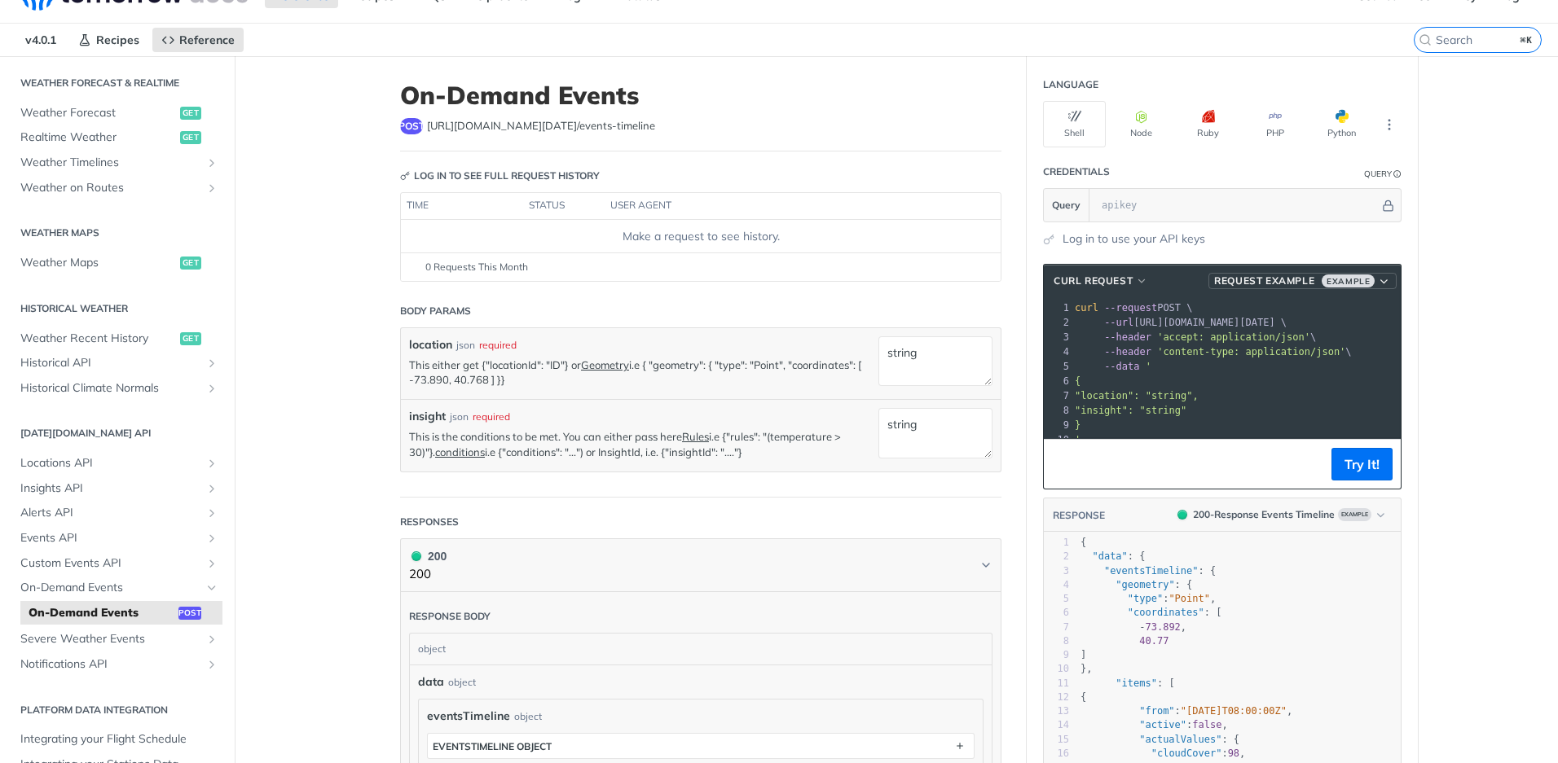
click at [1342, 284] on span "Example" at bounding box center [1347, 281] width 53 height 13
click at [1312, 307] on span "Request Example" at bounding box center [1287, 309] width 91 height 17
click at [1477, 356] on main "JUMP TO ⌘/ Fundamentals [DATE][DOMAIN_NAME] APIs Weather Data Layers Core Proba…" at bounding box center [779, 563] width 1558 height 1015
click at [77, 581] on span "On-Demand Events" at bounding box center [110, 588] width 181 height 16
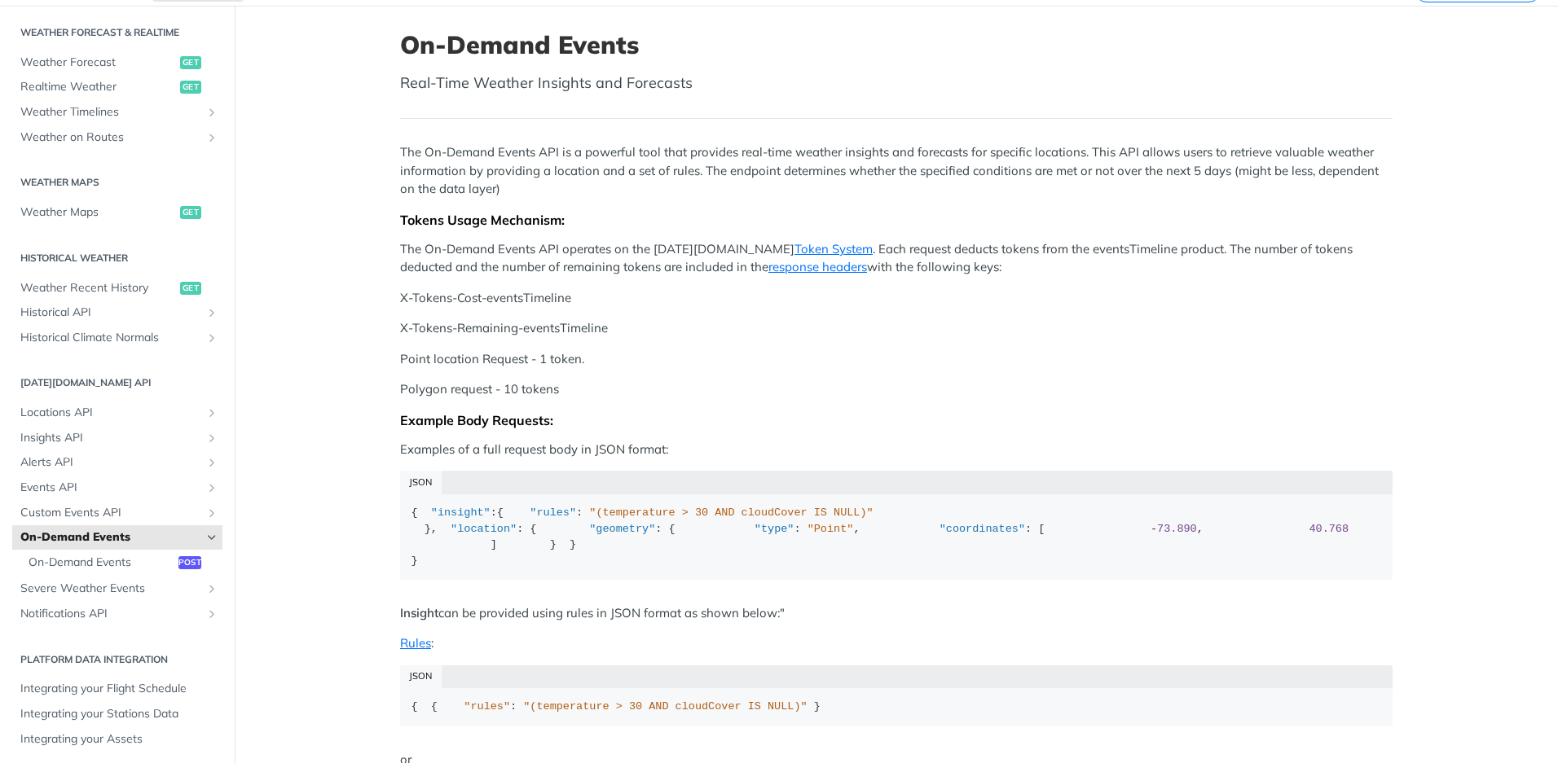
scroll to position [327, 0]
